Goal: Use online tool/utility: Use online tool/utility

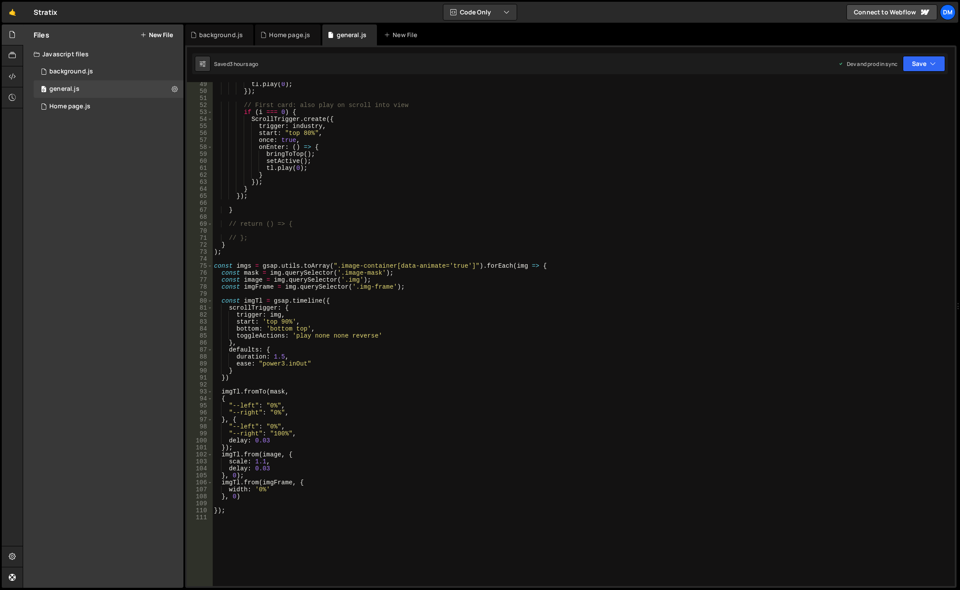
scroll to position [153, 0]
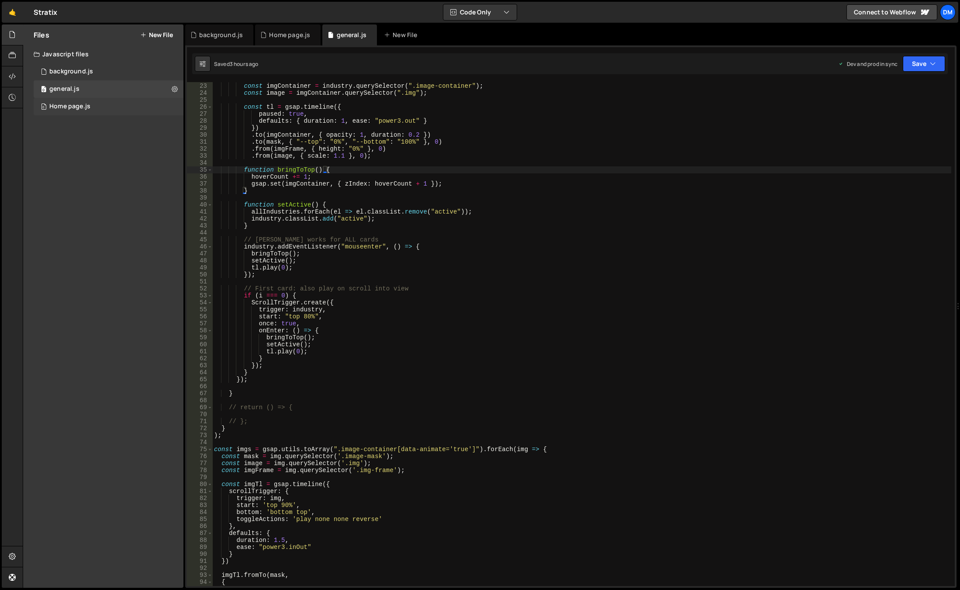
click at [94, 107] on div "0 Home page.js 0" at bounding box center [109, 106] width 150 height 17
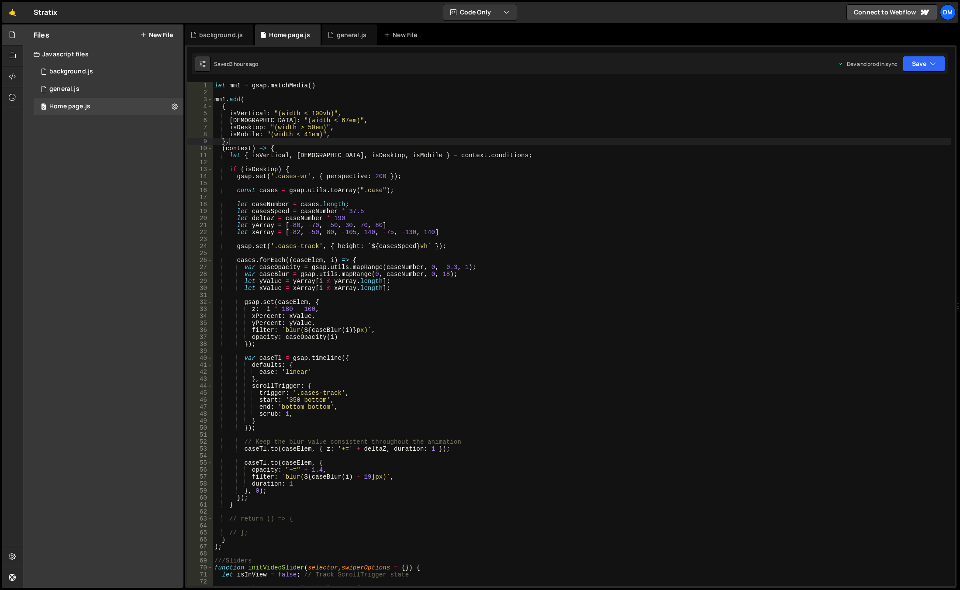
type textarea "let { isVertical, isWide, isDesktop, isMobile } = context.conditions;"
click at [491, 155] on div "let mm1 = gsap . matchMedia ( ) mm1 . add ( { isVertical : "(width < 100vh)" , …" at bounding box center [582, 341] width 739 height 518
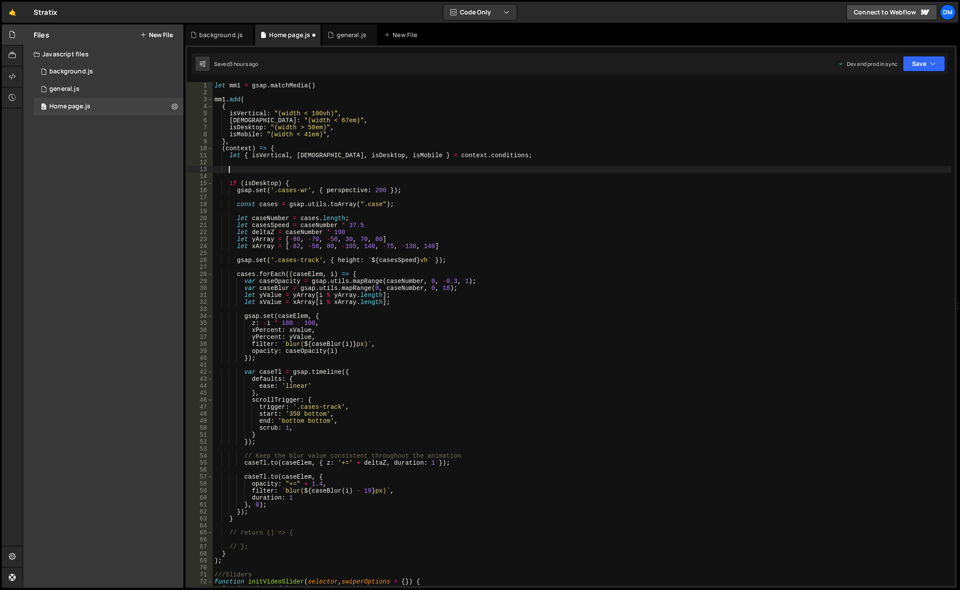
paste textarea "$(".text").toggleClass("cc-mobile", isMobile);"
type textarea "$(".text").toggleClass("cc-mobile", isMobile);"
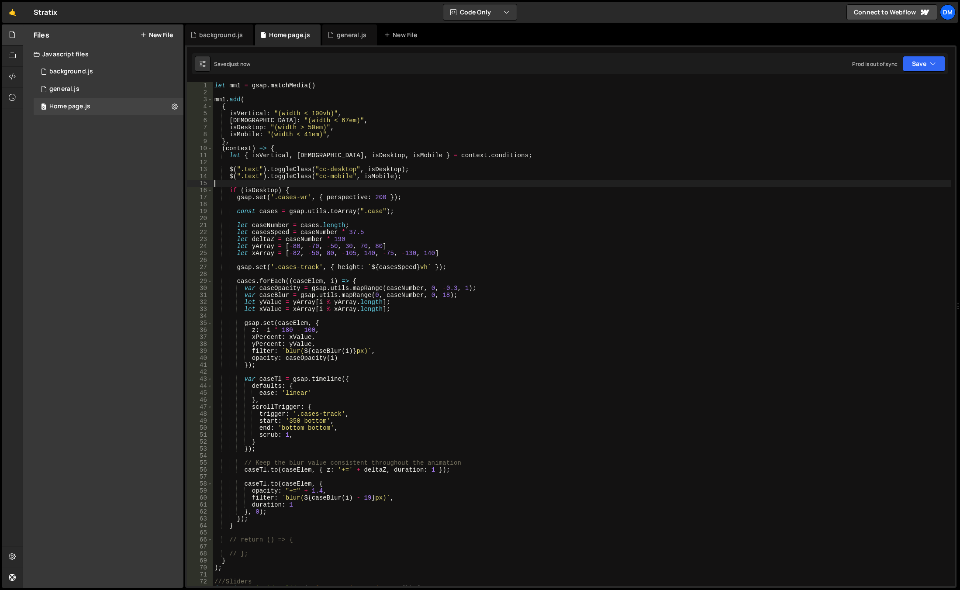
click at [438, 186] on div "let mm1 = gsap . matchMedia ( ) mm1 . add ( { isVertical : "(width < 100vh)" , …" at bounding box center [582, 341] width 739 height 518
click at [248, 169] on div "let mm1 = gsap . matchMedia ( ) mm1 . add ( { isVertical : "(width < 100vh)" , …" at bounding box center [582, 341] width 739 height 518
paste textarea "video-container"
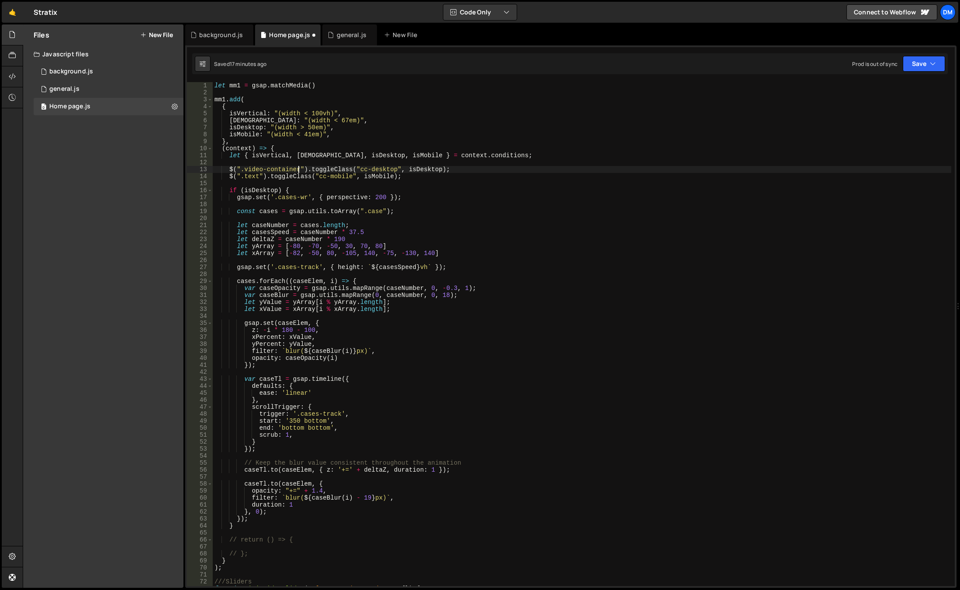
click at [249, 176] on div "let mm1 = gsap . matchMedia ( ) mm1 . add ( { isVertical : "(width < 100vh)" , …" at bounding box center [582, 341] width 739 height 518
paste textarea "video-container"
drag, startPoint x: 357, startPoint y: 168, endPoint x: 393, endPoint y: 171, distance: 35.9
click at [393, 171] on div "let mm1 = gsap . matchMedia ( ) mm1 . add ( { isVertical : "(width < 100vh)" , …" at bounding box center [582, 341] width 739 height 518
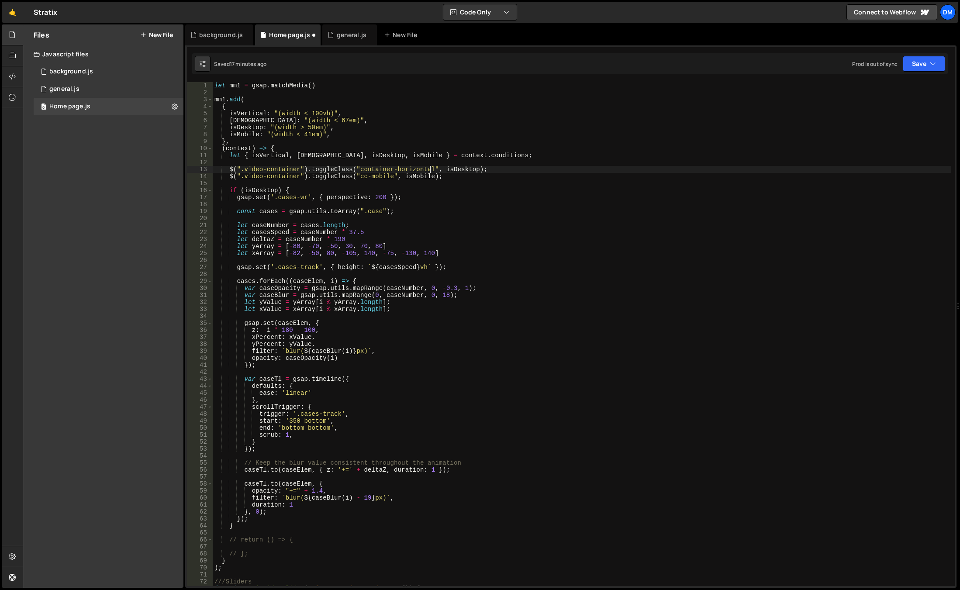
scroll to position [0, 15]
drag, startPoint x: 358, startPoint y: 168, endPoint x: 430, endPoint y: 171, distance: 72.1
click at [430, 171] on div "let mm1 = gsap . matchMedia ( ) mm1 . add ( { isVertical : "(width < 100vh)" , …" at bounding box center [582, 341] width 739 height 518
drag, startPoint x: 357, startPoint y: 177, endPoint x: 391, endPoint y: 178, distance: 34.1
click at [391, 178] on div "let mm1 = gsap . matchMedia ( ) mm1 . add ( { isVertical : "(width < 100vh)" , …" at bounding box center [582, 341] width 739 height 518
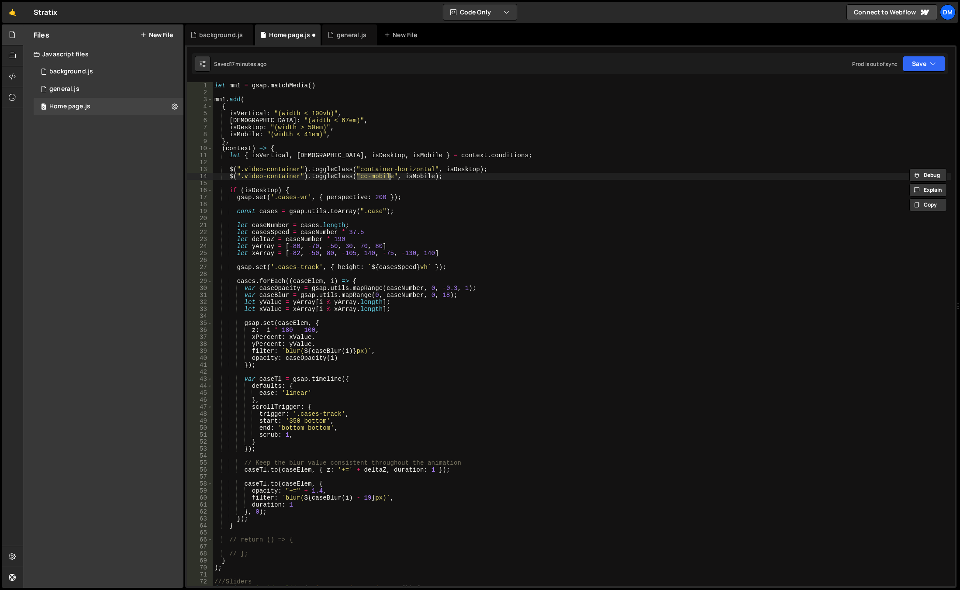
paste textarea "ontainer-horizontal"
click at [408, 179] on div "let mm1 = gsap . matchMedia ( ) mm1 . add ( { isVertical : "(width < 100vh)" , …" at bounding box center [582, 341] width 739 height 518
type textarea "$(".video-container").toggleClass("container-vertical", isMobile);"
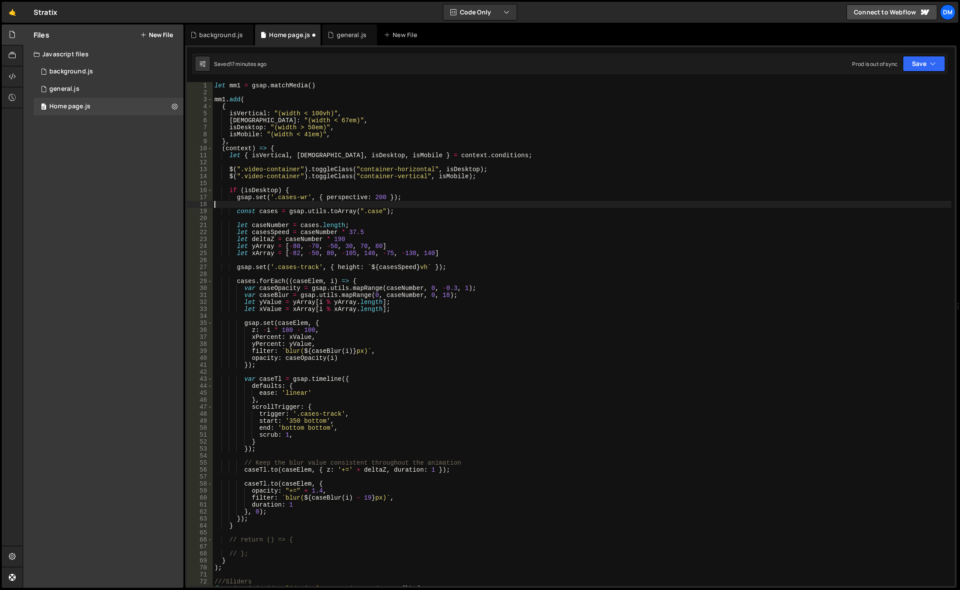
click at [483, 206] on div "let mm1 = gsap . matchMedia ( ) mm1 . add ( { isVertical : "(width < 100vh)" , …" at bounding box center [582, 341] width 739 height 518
click at [250, 114] on div "let mm1 = gsap . matchMedia ( ) mm1 . add ( { isVertical : "(width < 100vh)" , …" at bounding box center [582, 341] width 739 height 518
click at [458, 169] on div "let mm1 = gsap . matchMedia ( ) mm1 . add ( { isVertical : "(width < 100vh)" , …" at bounding box center [582, 341] width 739 height 518
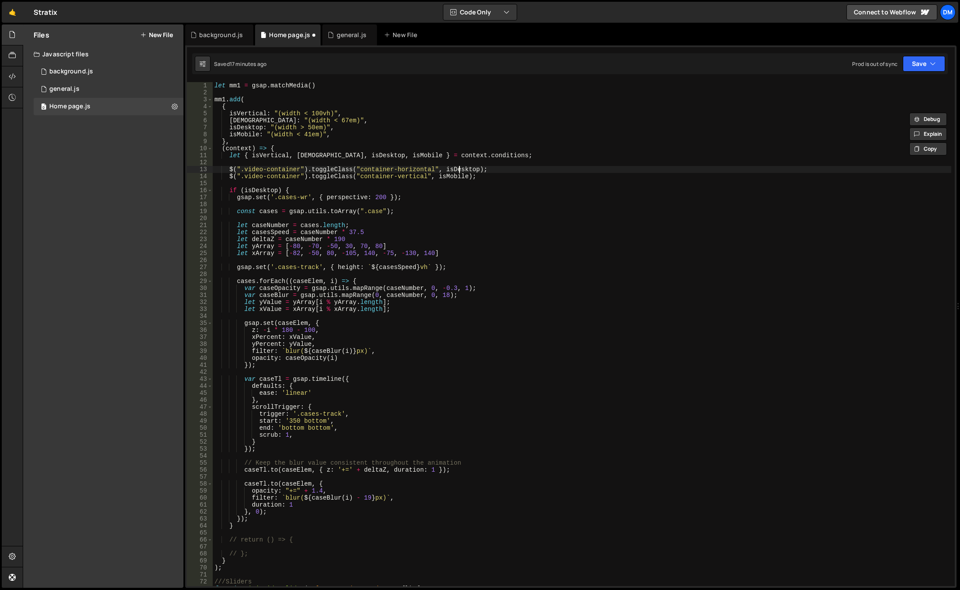
click at [458, 169] on div "let mm1 = gsap . matchMedia ( ) mm1 . add ( { isVertical : "(width < 100vh)" , …" at bounding box center [582, 341] width 739 height 518
paste textarea "Vertical"
click at [447, 174] on div "let mm1 = gsap . matchMedia ( ) mm1 . add ( { isVertical : "(width < 100vh)" , …" at bounding box center [582, 341] width 739 height 518
paste textarea "Vertical"
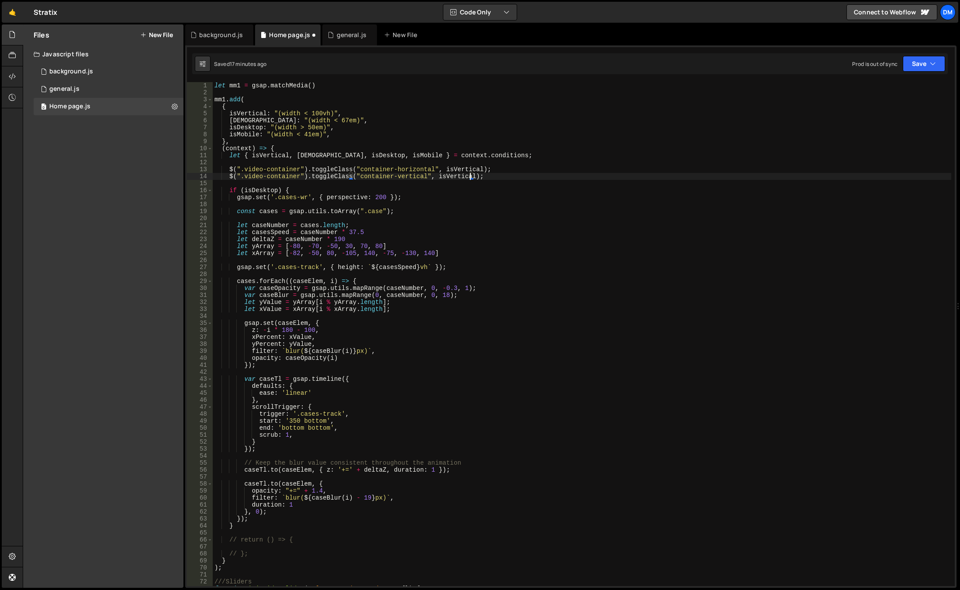
drag, startPoint x: 503, startPoint y: 166, endPoint x: 497, endPoint y: 169, distance: 6.3
click at [503, 166] on div "let mm1 = gsap . matchMedia ( ) mm1 . add ( { isVertical : "(width < 100vh)" , …" at bounding box center [582, 341] width 739 height 518
drag, startPoint x: 500, startPoint y: 168, endPoint x: 202, endPoint y: 170, distance: 297.9
click at [202, 170] on div "$(".video-container").toggleClass("container-horizontal", isVertical); 1 2 3 4 …" at bounding box center [571, 334] width 768 height 504
type textarea "$(".video-container").toggleClass("container-horizontal", isVertical);"
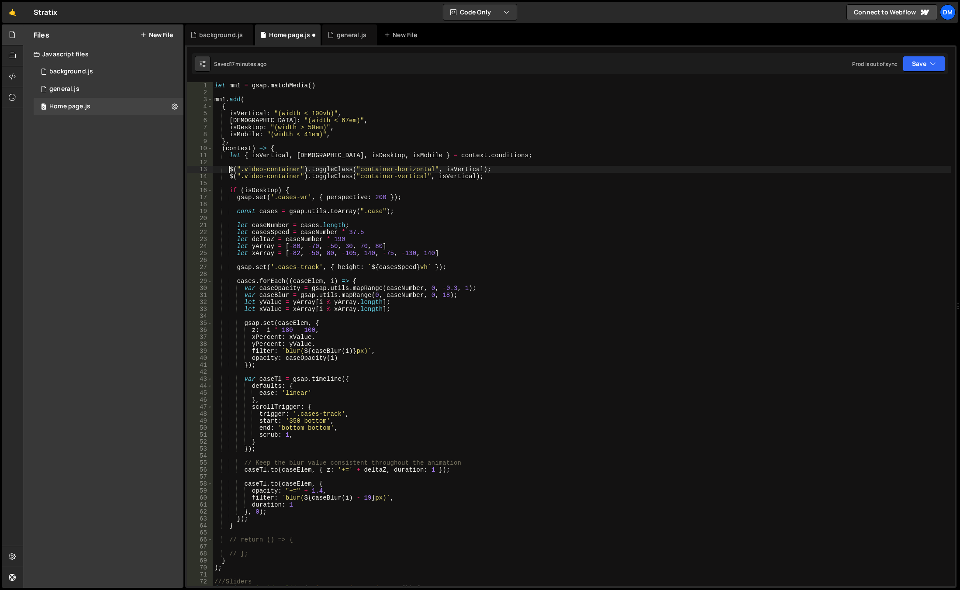
click at [500, 173] on div "let mm1 = gsap . matchMedia ( ) mm1 . add ( { isVertical : "(width < 100vh)" , …" at bounding box center [582, 341] width 739 height 518
drag, startPoint x: 494, startPoint y: 172, endPoint x: 187, endPoint y: 169, distance: 307.5
click at [187, 169] on div "$(".video-container").toggleClass("container-horizontal", isVertical); 1 2 3 4 …" at bounding box center [571, 334] width 768 height 504
click at [599, 165] on div "let mm1 = gsap . matchMedia ( ) mm1 . add ( { isVertical : "(width < 100vh)" , …" at bounding box center [582, 341] width 739 height 518
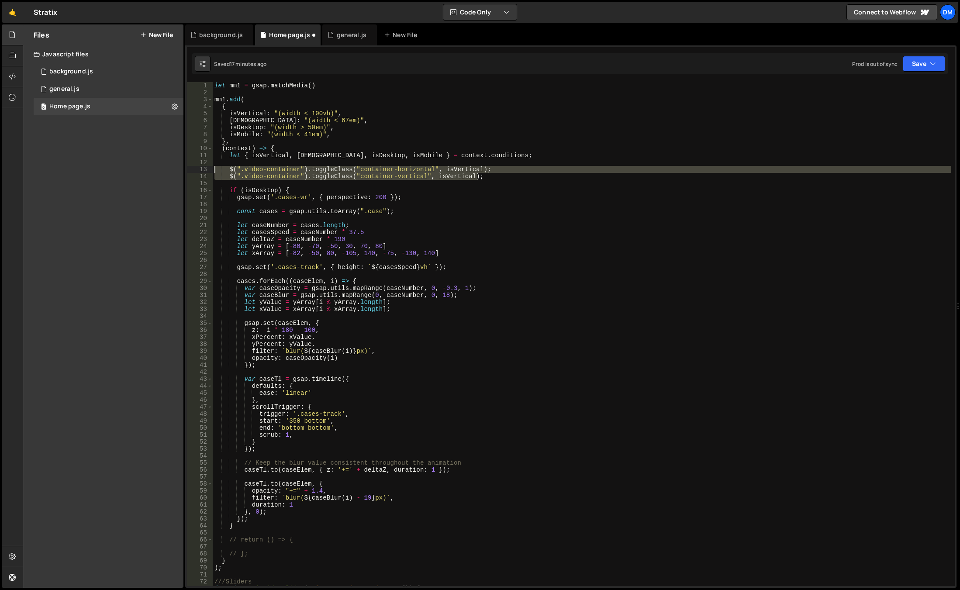
drag, startPoint x: 483, startPoint y: 177, endPoint x: 205, endPoint y: 168, distance: 277.5
click at [205, 168] on div "1 2 3 4 5 6 7 8 9 10 11 12 13 14 15 16 17 18 19 20 21 22 23 24 25 26 27 28 29 3…" at bounding box center [571, 334] width 768 height 504
type textarea "$(".video-container").toggleClass("container-horizontal", isVertical); $(".vide…"
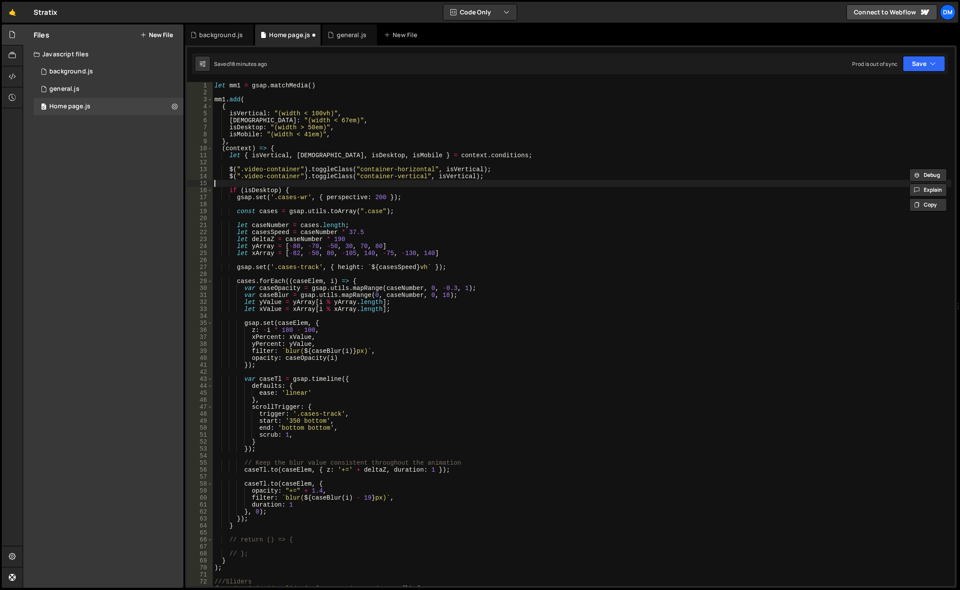
click at [487, 181] on div "let mm1 = gsap . matchMedia ( ) mm1 . add ( { isVertical : "(width < 100vh)" , …" at bounding box center [582, 341] width 739 height 518
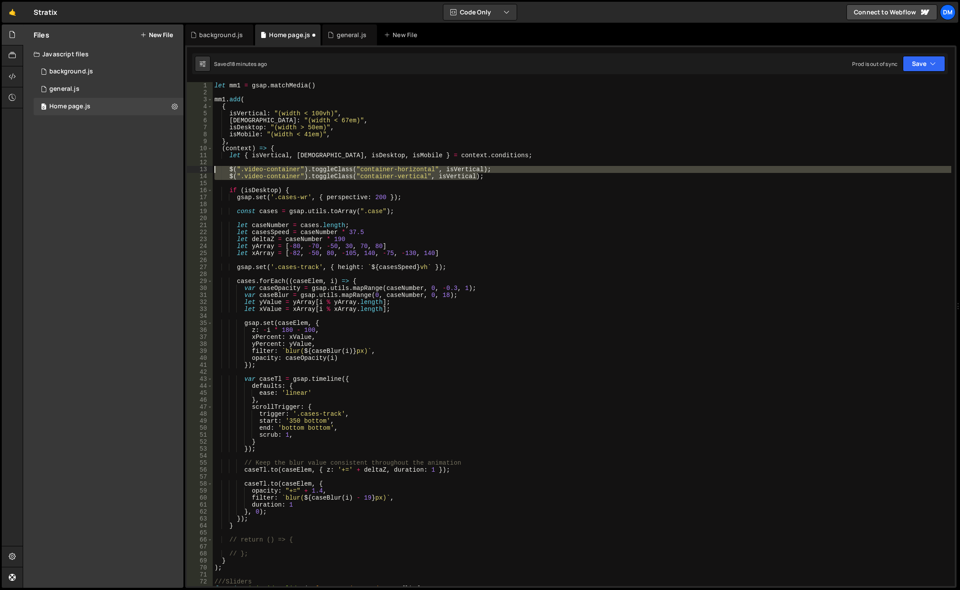
drag, startPoint x: 488, startPoint y: 178, endPoint x: 193, endPoint y: 172, distance: 295.3
click at [193, 172] on div "1 2 3 4 5 6 7 8 9 10 11 12 13 14 15 16 17 18 19 20 21 22 23 24 25 26 27 28 29 3…" at bounding box center [571, 334] width 768 height 504
paste textarea
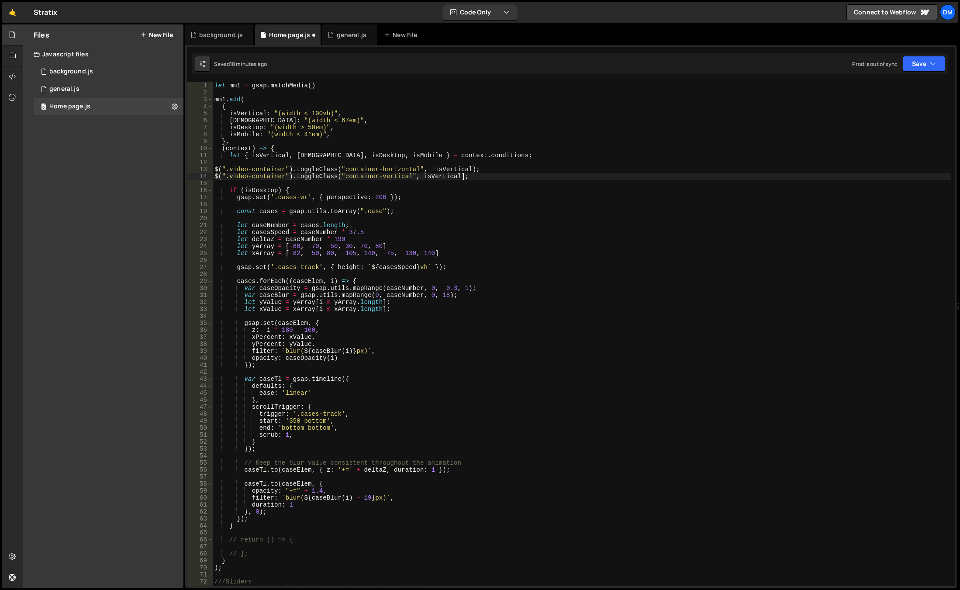
type textarea "$(".video-container").toggleClass("container-vertical", isVertical);"
drag, startPoint x: 936, startPoint y: 65, endPoint x: 916, endPoint y: 72, distance: 21.3
click at [935, 64] on button "Save" at bounding box center [924, 64] width 42 height 16
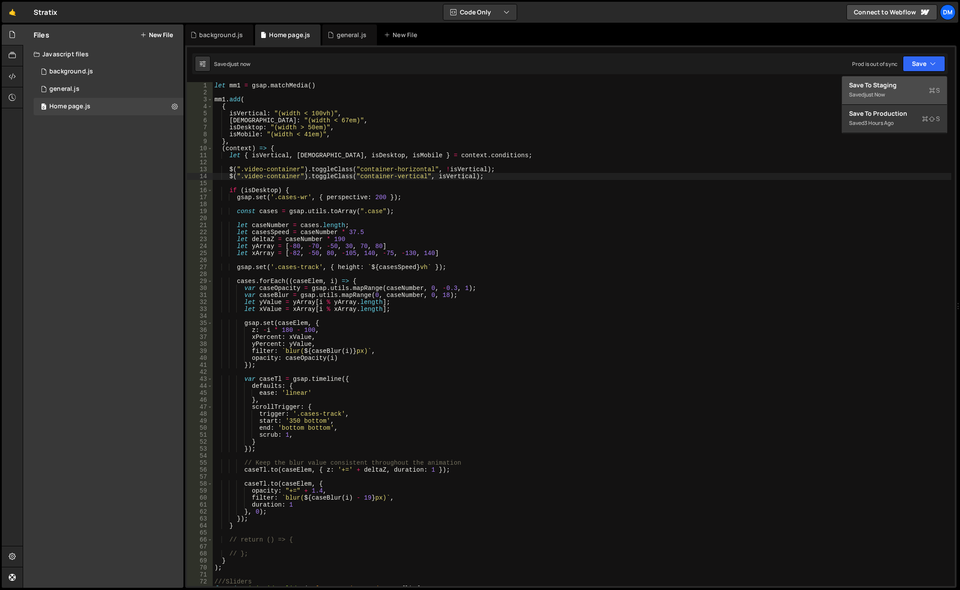
click at [898, 86] on div "Save to Staging S" at bounding box center [894, 85] width 91 height 9
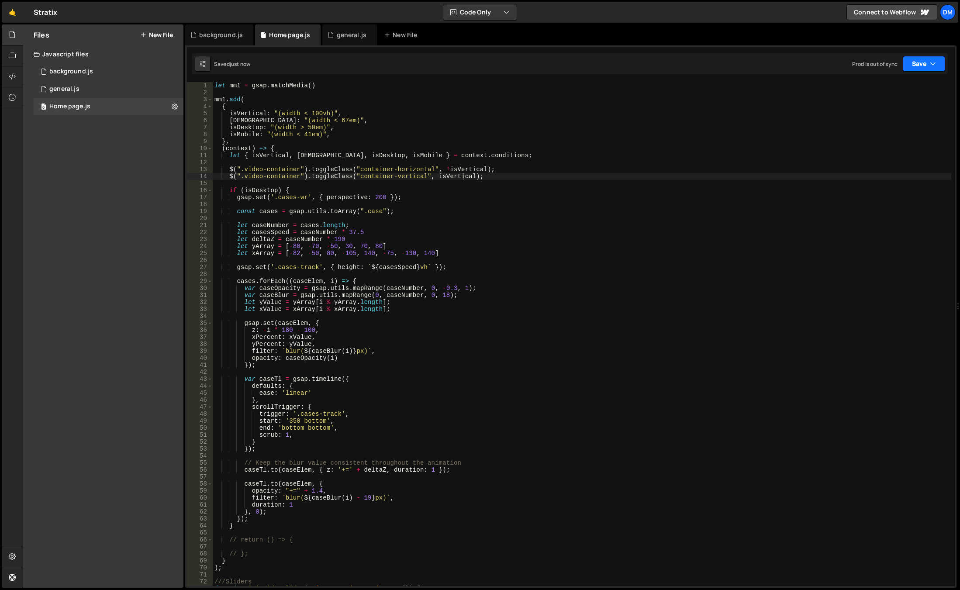
click at [918, 61] on button "Save" at bounding box center [924, 64] width 42 height 16
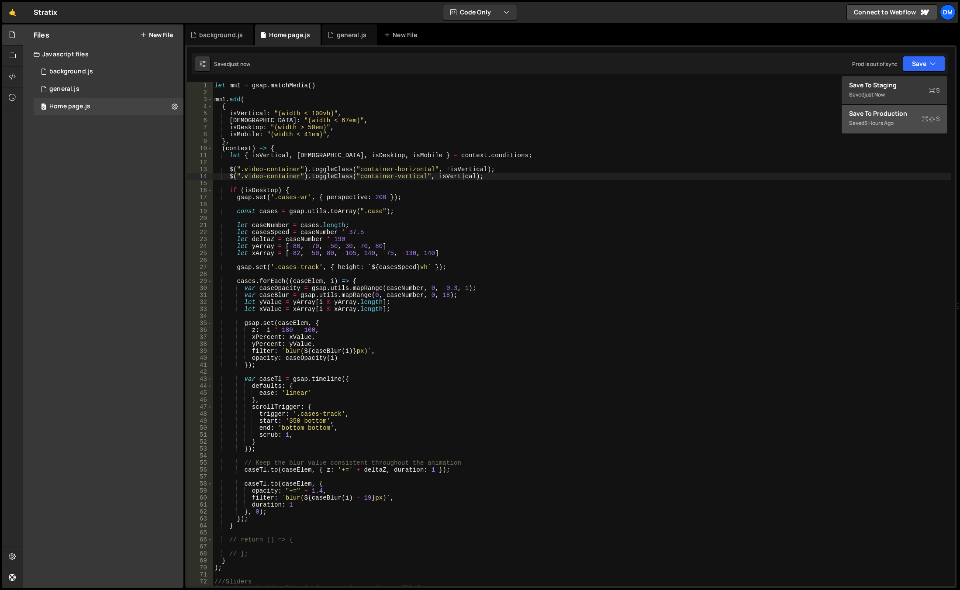
click at [870, 112] on div "Save to Production S" at bounding box center [894, 113] width 91 height 9
